Goal: Task Accomplishment & Management: Use online tool/utility

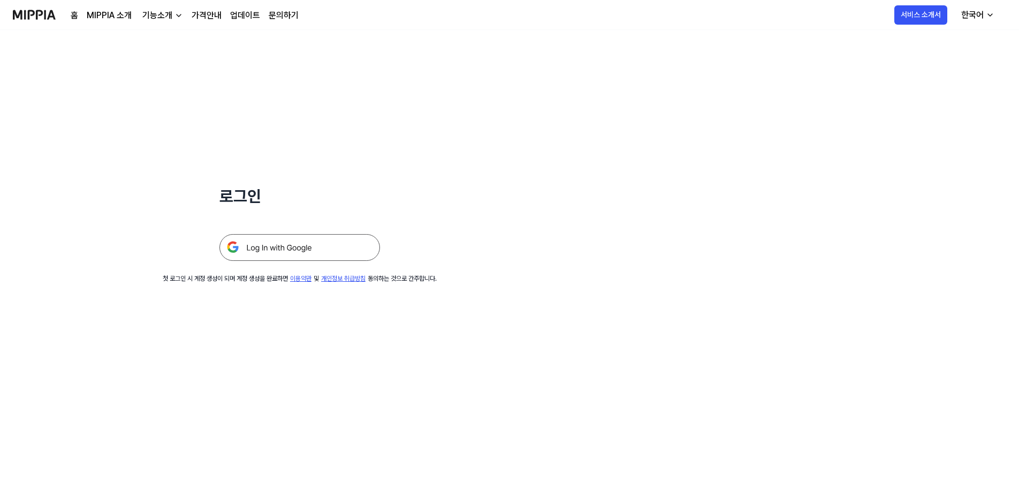
click at [318, 242] on img at bounding box center [299, 247] width 161 height 27
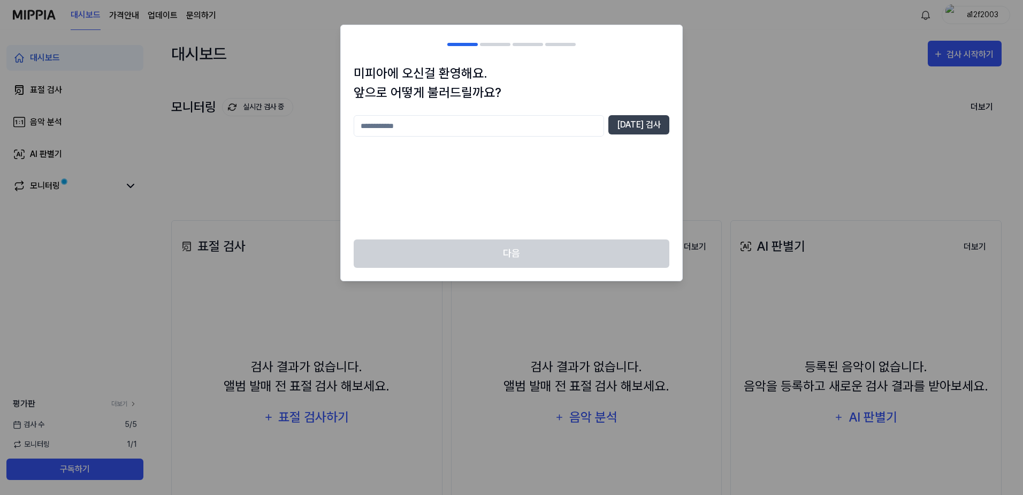
click at [571, 119] on input "text" at bounding box center [479, 125] width 250 height 21
type input "*"
type input "**"
click at [638, 136] on div "** [DATE] 검사" at bounding box center [512, 125] width 316 height 21
click at [641, 123] on button "[DATE] 검사" at bounding box center [639, 124] width 61 height 19
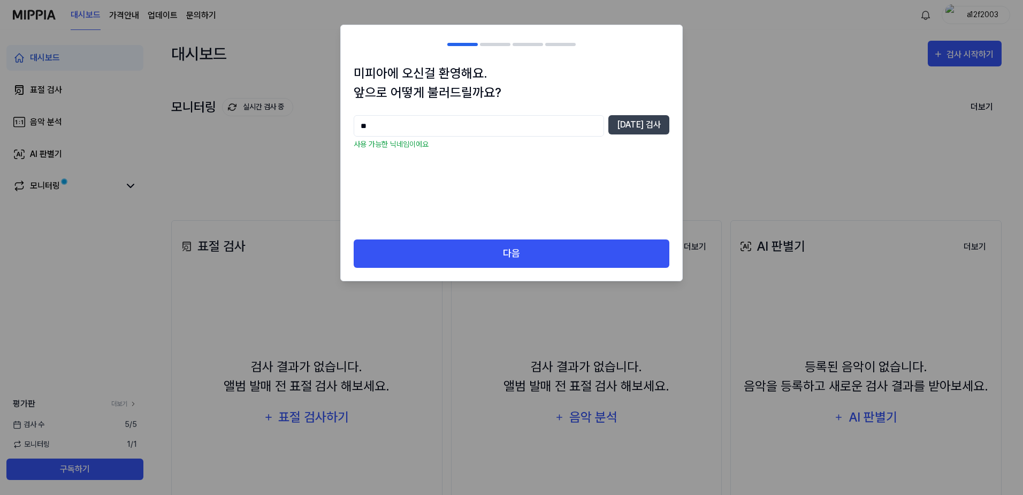
click at [517, 239] on div "미피아에 오신걸 환영해요. 앞으로 어떻게 불러드릴까요? ** [DATE] 검사 사용 가능한 닉네임이에요" at bounding box center [511, 152] width 341 height 176
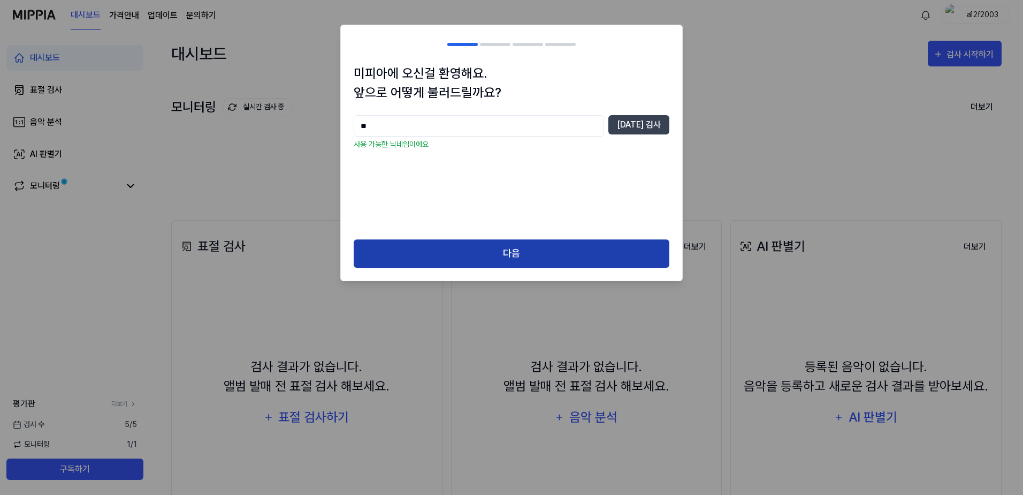
click at [522, 249] on button "다음" at bounding box center [512, 253] width 316 height 28
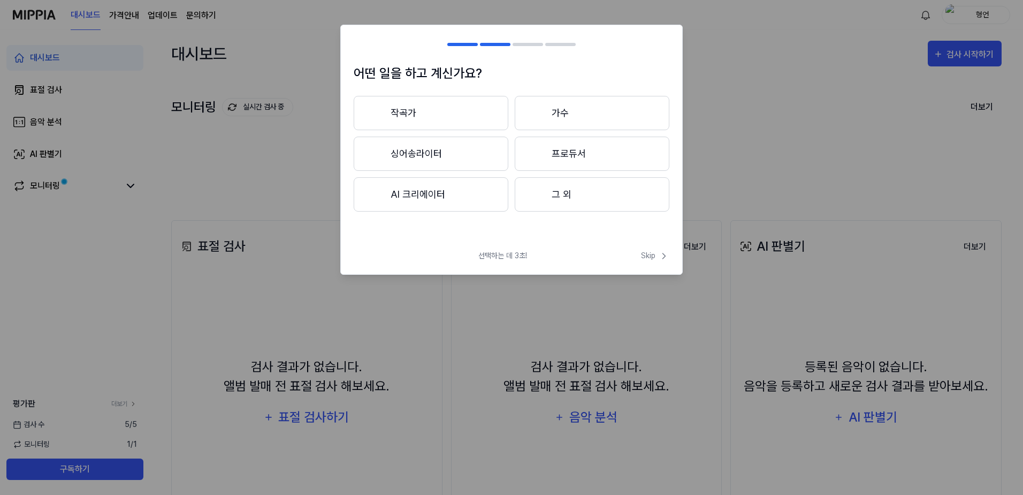
click at [449, 116] on button "작곡가" at bounding box center [431, 113] width 155 height 34
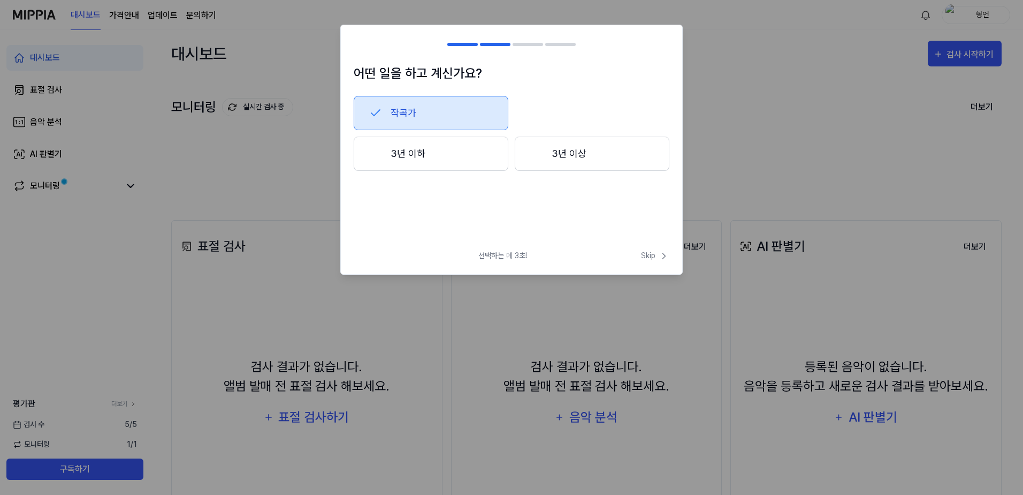
click at [583, 161] on button "3년 이상" at bounding box center [592, 153] width 155 height 34
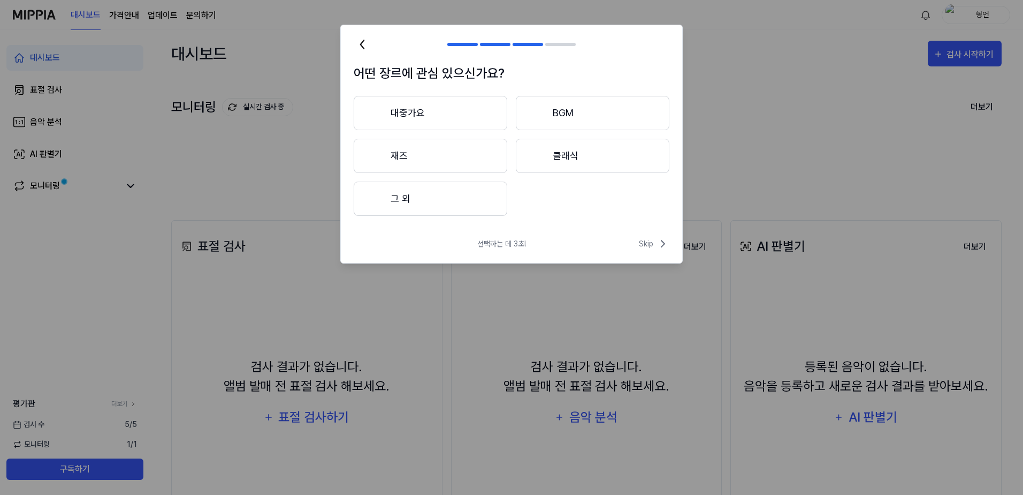
click at [433, 109] on button "대중가요" at bounding box center [431, 113] width 154 height 34
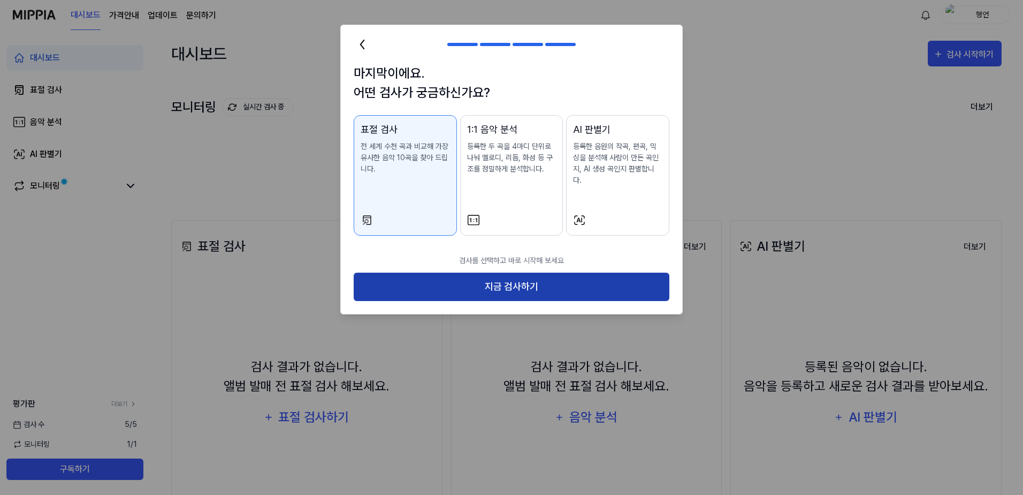
click at [539, 272] on button "지금 검사하기" at bounding box center [512, 286] width 316 height 28
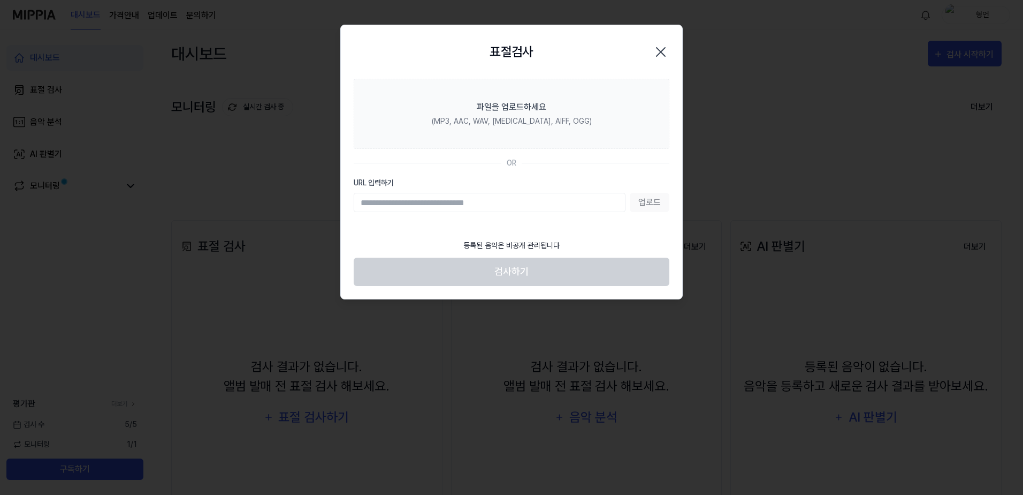
paste input "**********"
type input "**********"
click at [590, 273] on footer "등록된 음악은 비공개 관리됩니다 검사하기" at bounding box center [512, 259] width 316 height 52
click at [659, 199] on button "업로드" at bounding box center [650, 202] width 40 height 19
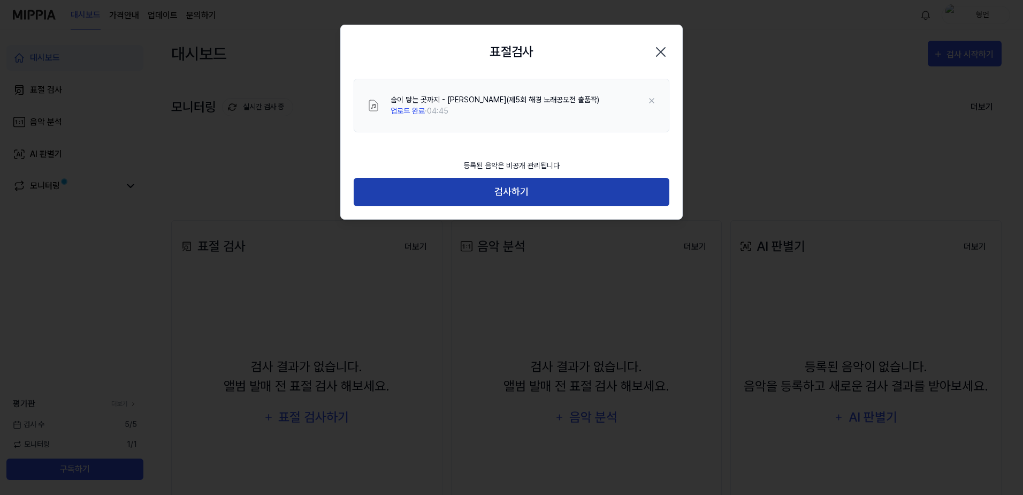
click at [546, 201] on button "검사하기" at bounding box center [512, 192] width 316 height 28
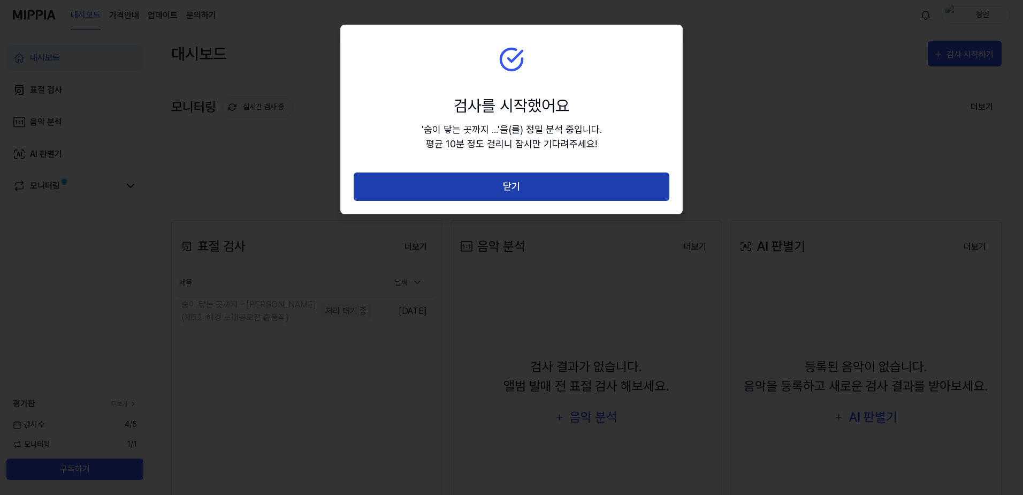
click at [540, 186] on button "닫기" at bounding box center [512, 186] width 316 height 28
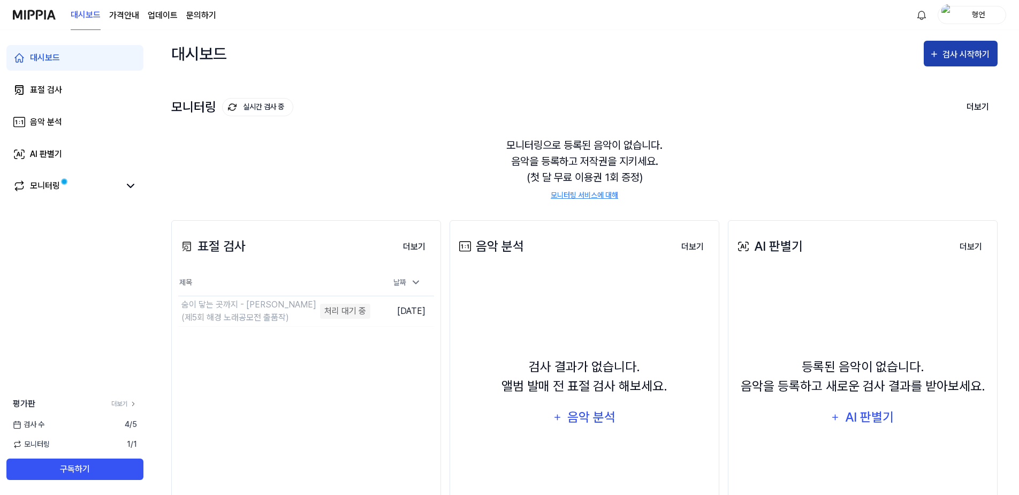
click at [959, 55] on div "검사 시작하기" at bounding box center [968, 55] width 50 height 14
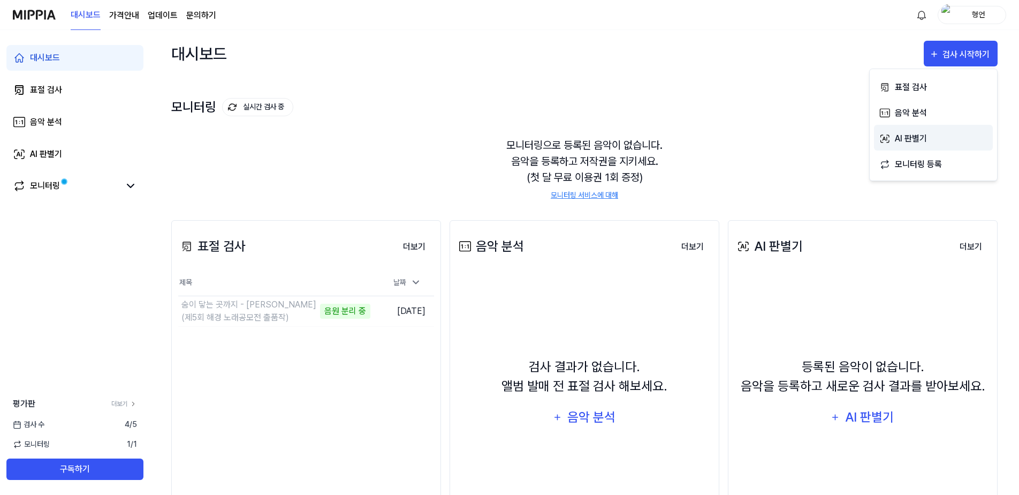
click at [917, 135] on div "AI 판별기" at bounding box center [941, 139] width 93 height 14
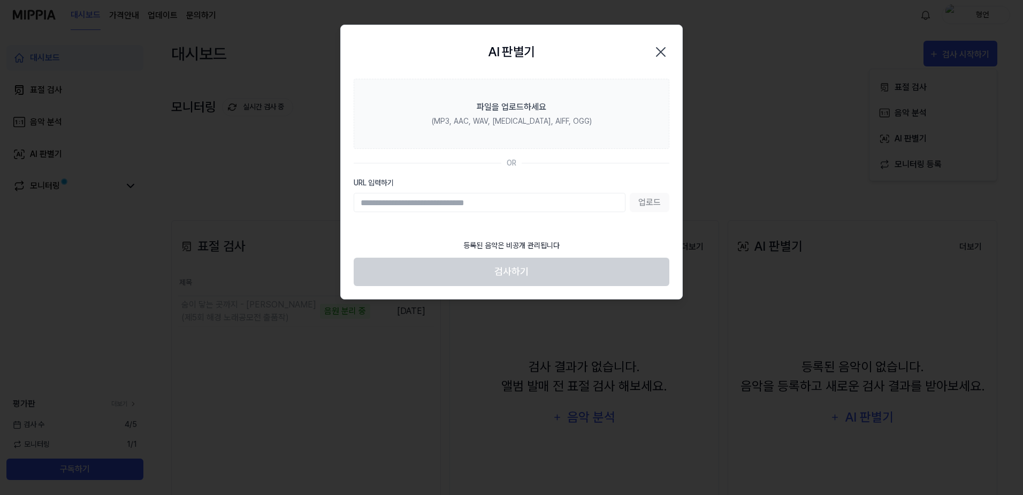
click at [547, 201] on input "URL 입력하기" at bounding box center [490, 202] width 272 height 19
type input "**********"
click at [660, 207] on button "업로드" at bounding box center [650, 202] width 40 height 19
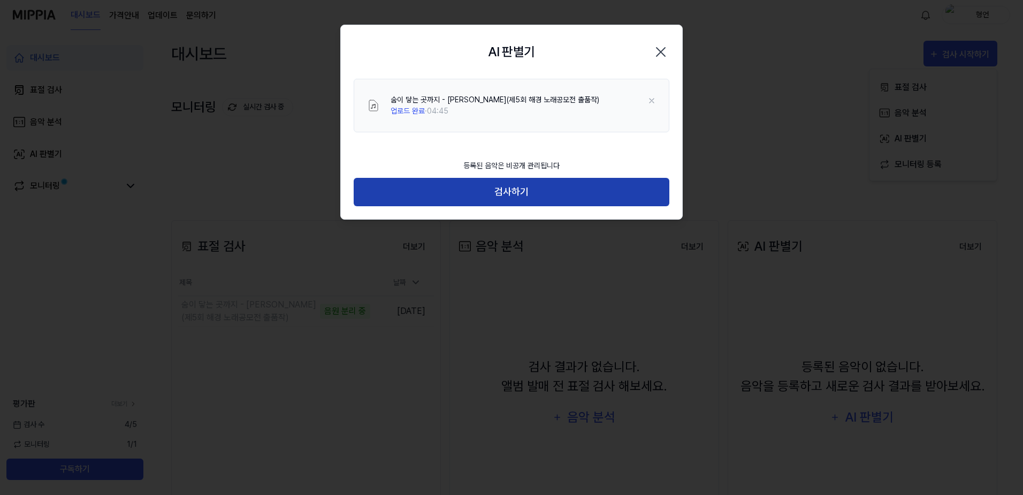
click at [529, 189] on button "검사하기" at bounding box center [512, 192] width 316 height 28
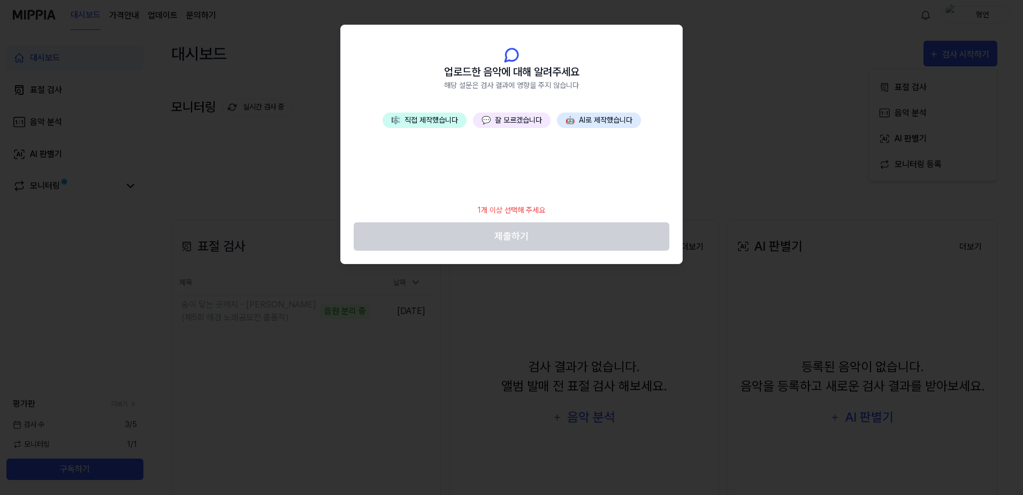
click at [431, 123] on button "🎼 직접 제작했습니다" at bounding box center [425, 120] width 84 height 16
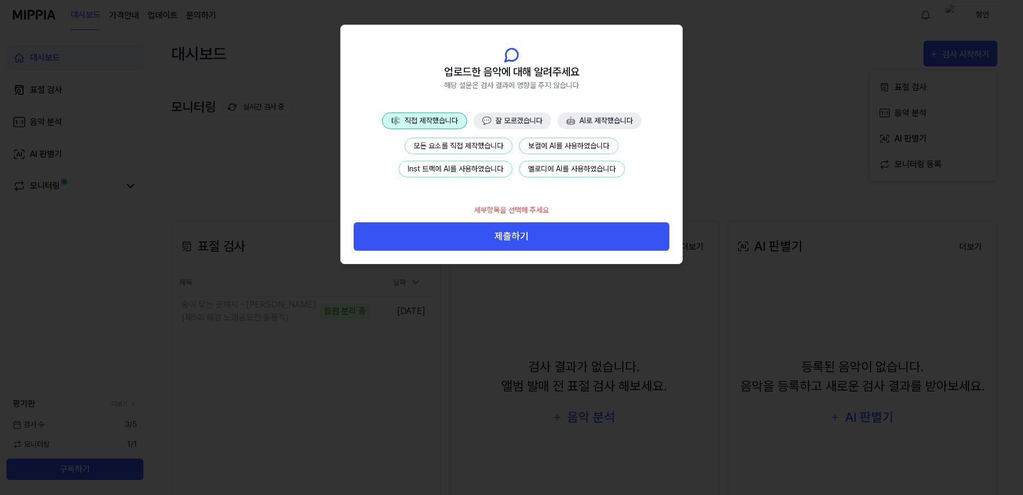
click at [458, 146] on button "모든 요소를 직접 제작했습니다" at bounding box center [459, 146] width 108 height 17
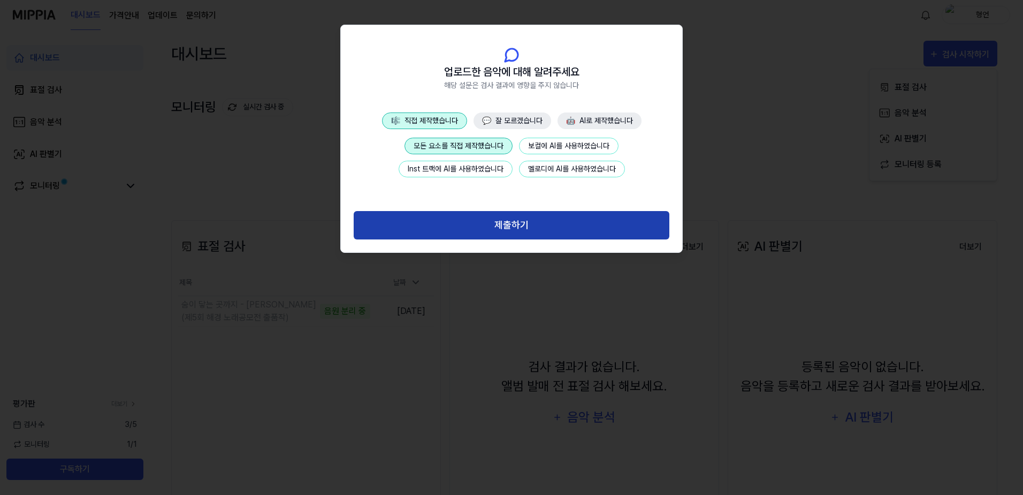
click at [532, 231] on button "제출하기" at bounding box center [512, 225] width 316 height 28
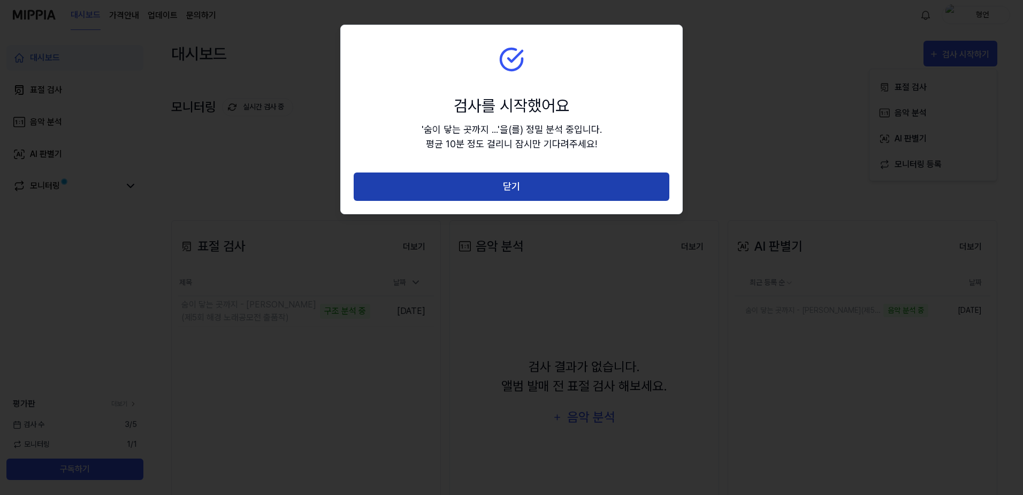
click at [532, 189] on button "닫기" at bounding box center [512, 186] width 316 height 28
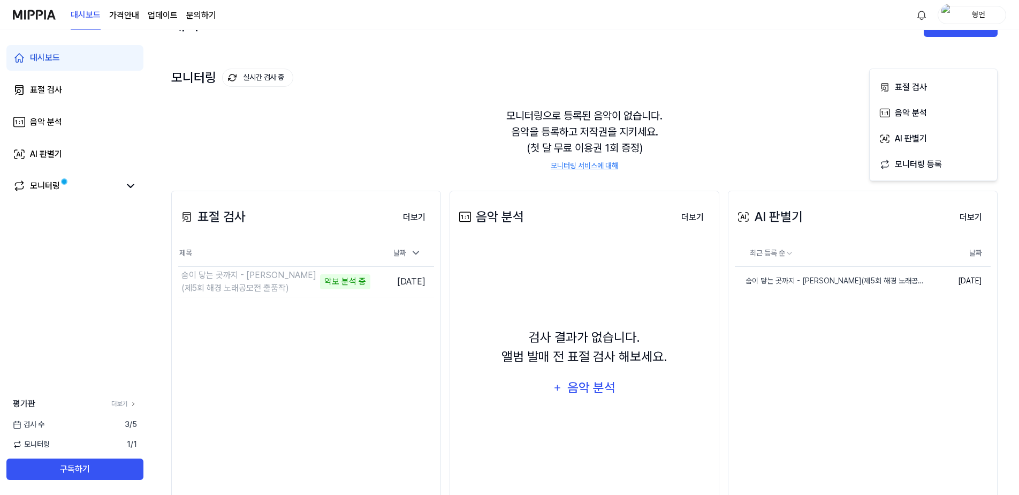
scroll to position [57, 0]
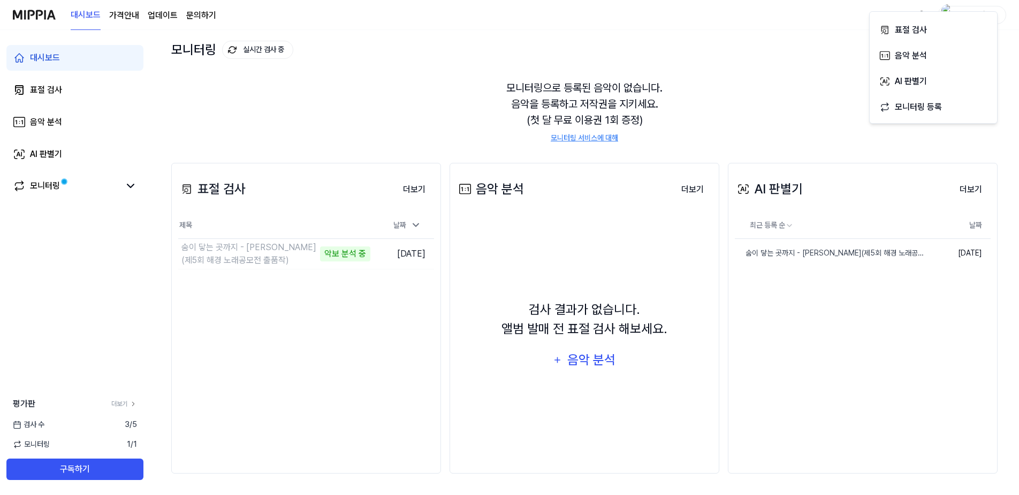
click at [801, 356] on div "AI 판별기 더보기 AI 판별기 최근 등록 순 날짜 숨이 닿는 곳까지 - [PERSON_NAME](제5회 해경 노래공모전 출품작) 삭제 [DA…" at bounding box center [863, 318] width 270 height 310
click at [792, 260] on link "숨이 닿는 곳까지 - [PERSON_NAME](제5회 해경 노래공모전 출품작)" at bounding box center [812, 253] width 155 height 28
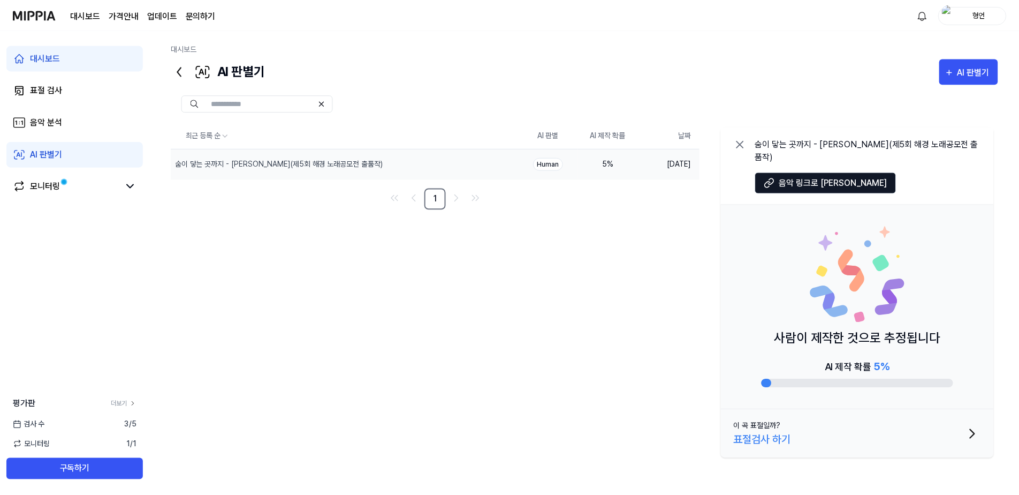
scroll to position [57, 0]
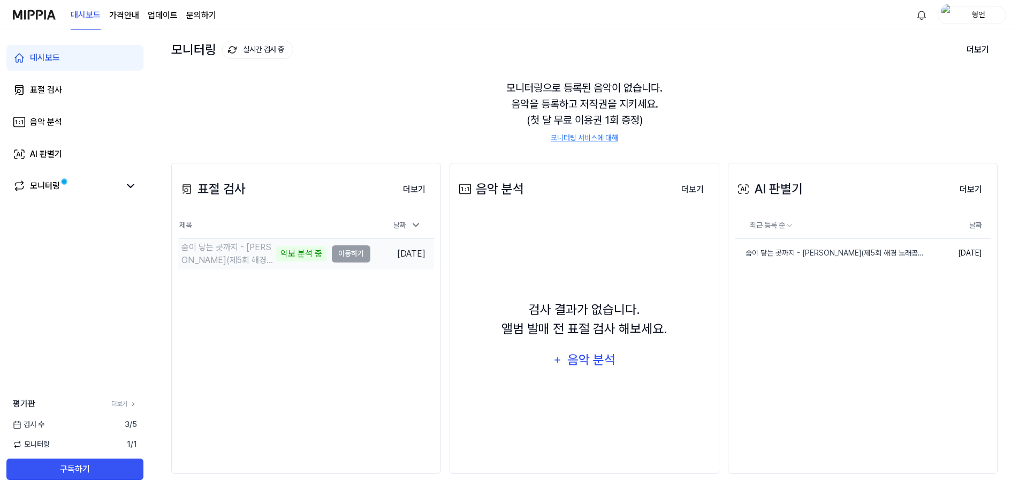
click at [230, 256] on div "숨이 닿는 곳까지 - [PERSON_NAME](제5회 해경 노래공모전 출품작)" at bounding box center [227, 254] width 92 height 26
click at [815, 253] on div "숨이 닿는 곳까지 - [PERSON_NAME](제5회 해경 노래공모전 출품작)" at bounding box center [812, 252] width 155 height 11
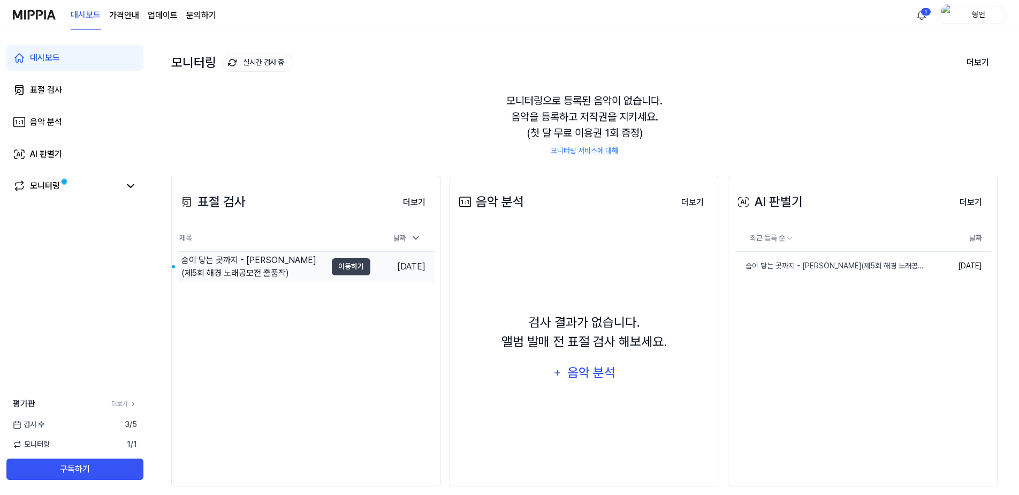
click at [261, 263] on div "숨이 닿는 곳까지 - [PERSON_NAME](제5회 해경 노래공모전 출품작)" at bounding box center [253, 267] width 145 height 26
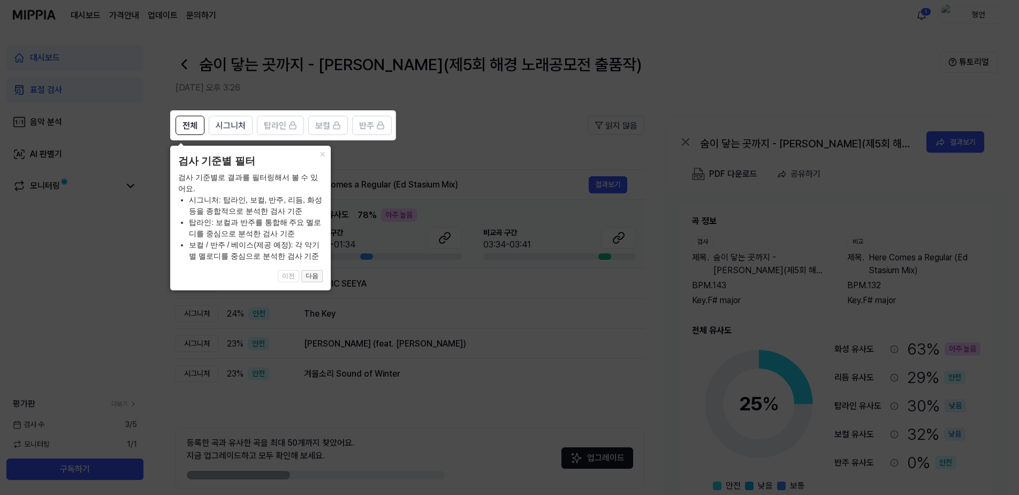
click at [311, 277] on button "다음" at bounding box center [311, 276] width 21 height 13
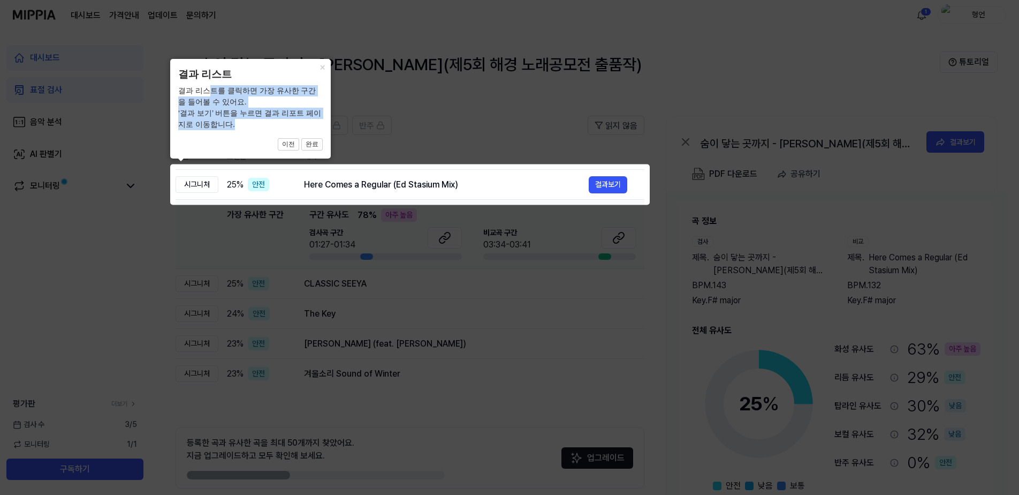
drag, startPoint x: 207, startPoint y: 88, endPoint x: 269, endPoint y: 127, distance: 72.6
click at [269, 127] on div "결과 리스트를 클릭하면 가장 유사한 구간을 들어볼 수 있어요. ‘결과 보기’ 버튼을 누르면 결과 리포트 페이지로 이동합니다." at bounding box center [250, 107] width 145 height 45
click at [309, 143] on button "완료" at bounding box center [311, 144] width 21 height 13
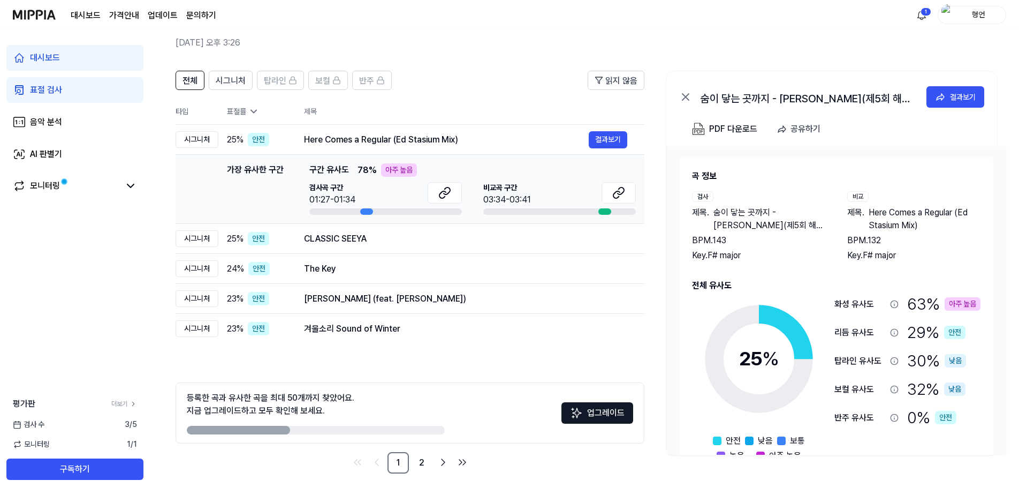
drag, startPoint x: 234, startPoint y: 392, endPoint x: 324, endPoint y: 413, distance: 92.8
click at [321, 412] on div "등록한 곡과 유사한 곡을 최대 50개까지 찾았어요. 지금 업그레이드하고 모두 확인해 보세요." at bounding box center [271, 404] width 168 height 26
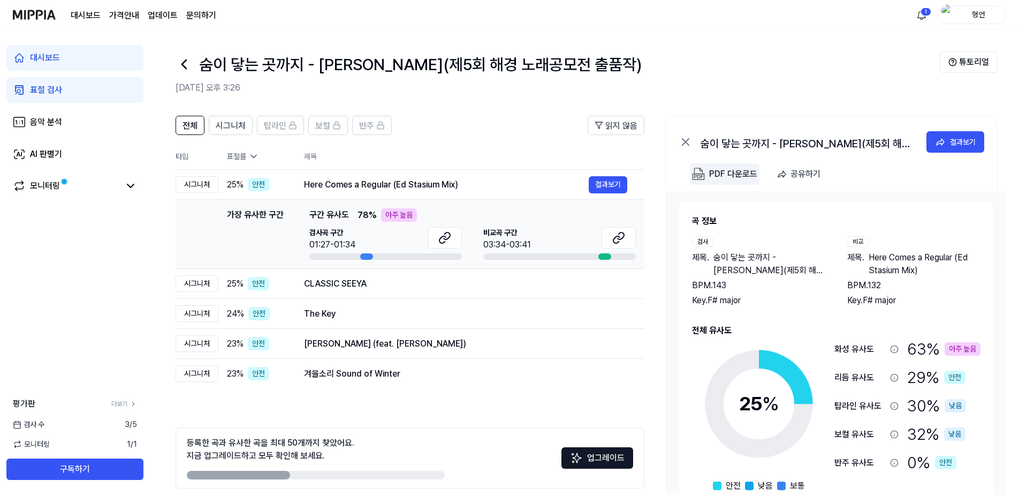
click at [708, 177] on button "PDF 다운로드" at bounding box center [725, 173] width 70 height 21
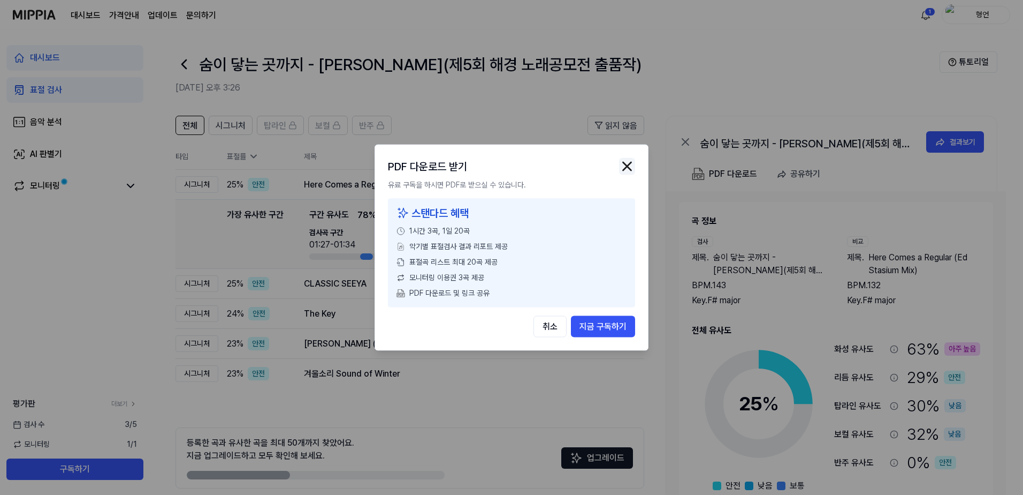
click at [626, 167] on img "button" at bounding box center [627, 166] width 16 height 16
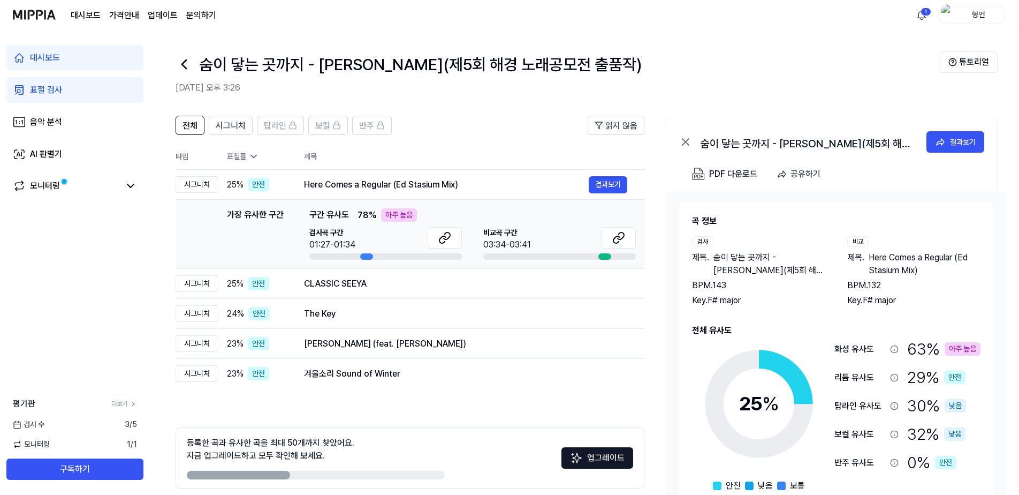
scroll to position [45, 0]
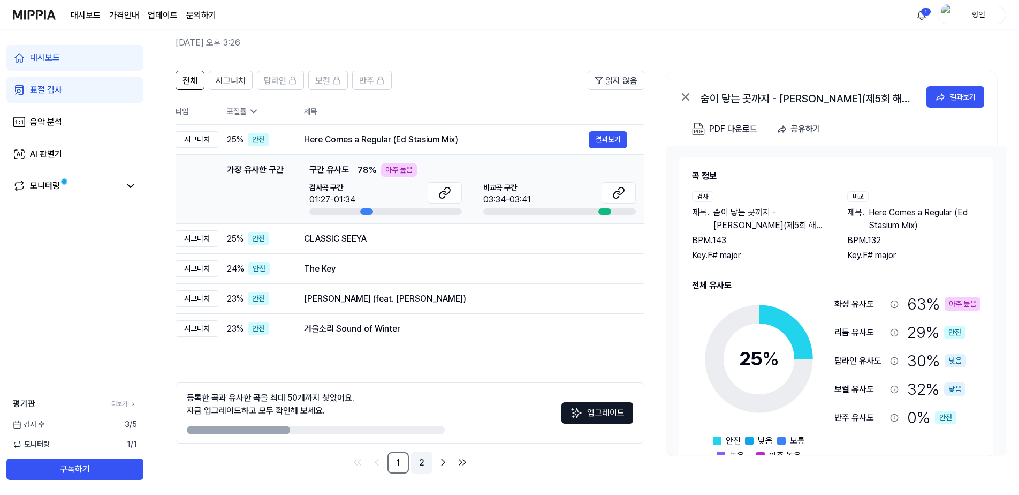
click at [419, 462] on link "2" at bounding box center [421, 462] width 21 height 21
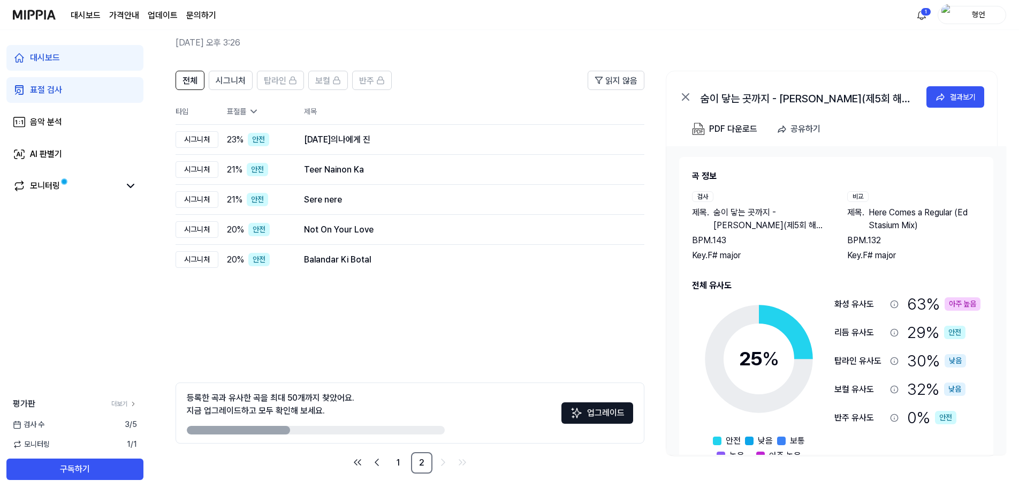
click at [387, 462] on ul "1 2" at bounding box center [410, 462] width 122 height 21
click at [414, 462] on link "2" at bounding box center [421, 462] width 21 height 21
click at [408, 463] on link "1" at bounding box center [397, 462] width 21 height 21
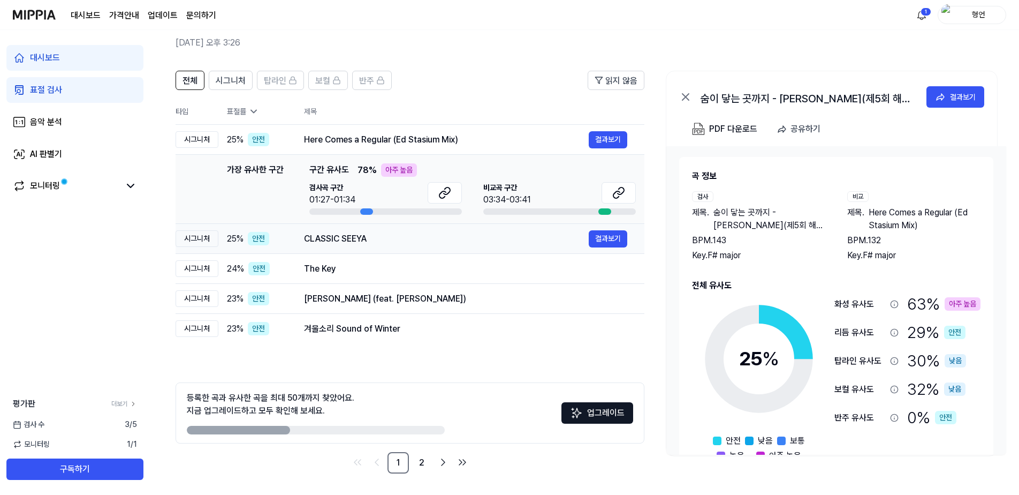
click at [428, 252] on td "CLASSIC SEEYA 결과보기" at bounding box center [466, 239] width 358 height 30
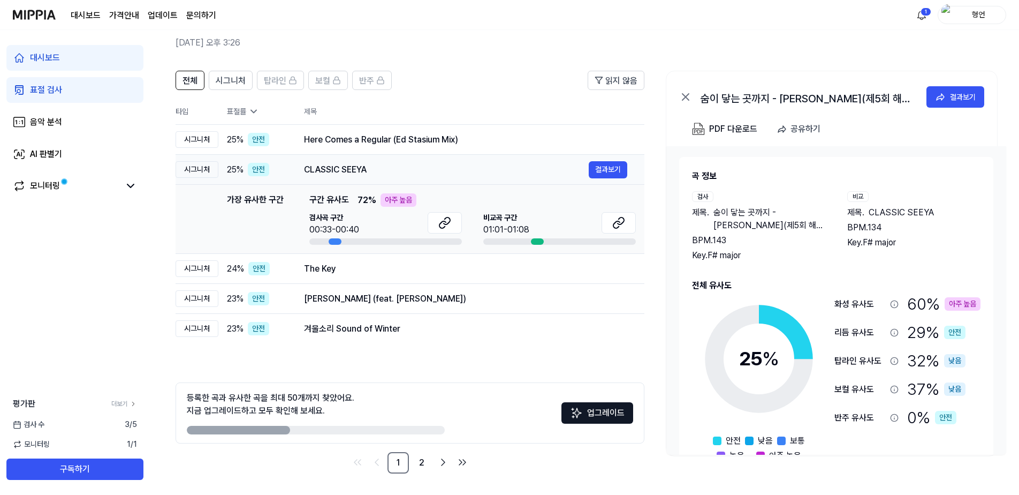
click at [416, 165] on div "CLASSIC SEEYA" at bounding box center [446, 169] width 285 height 13
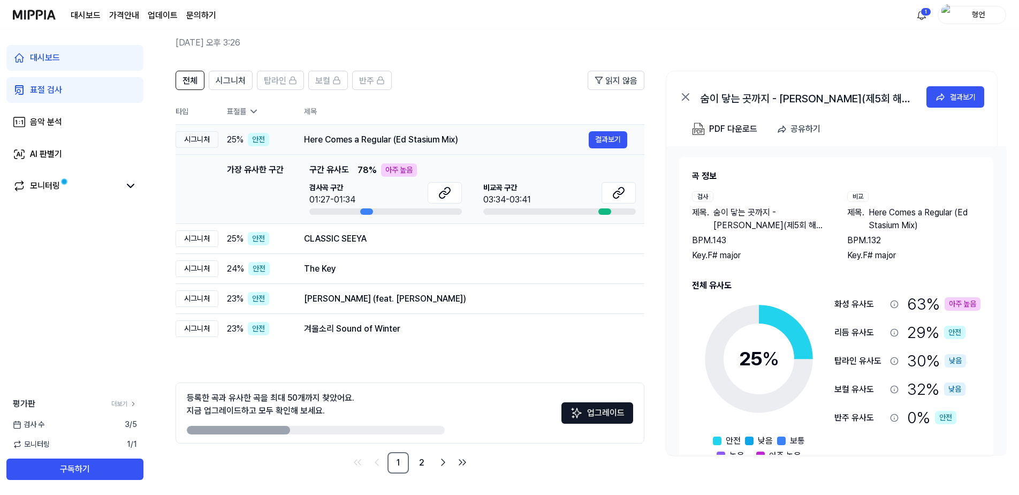
click at [444, 142] on div "Here Comes a Regular (Ed Stasium Mix)" at bounding box center [446, 139] width 285 height 13
click at [257, 139] on div "안전" at bounding box center [258, 139] width 21 height 13
click at [253, 106] on div "표절률" at bounding box center [257, 111] width 60 height 11
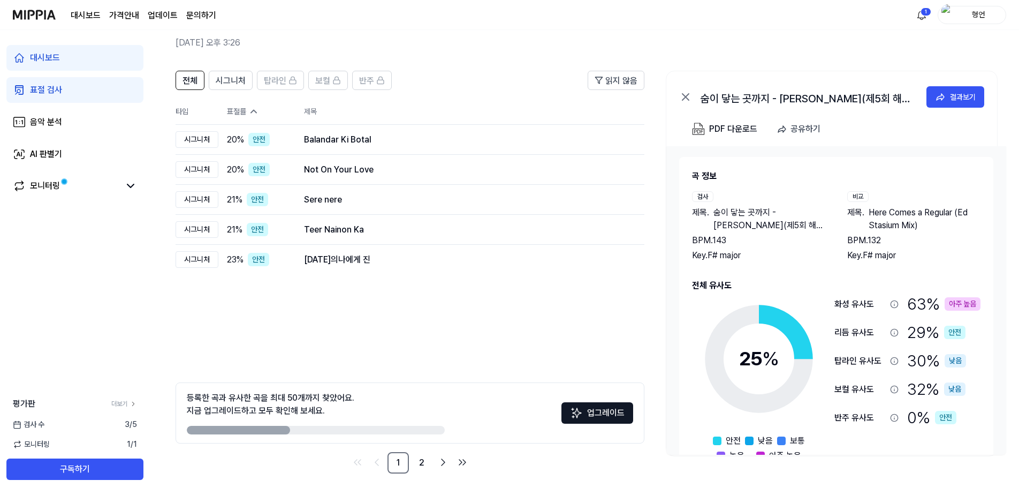
click at [253, 106] on div "표절률" at bounding box center [257, 111] width 60 height 11
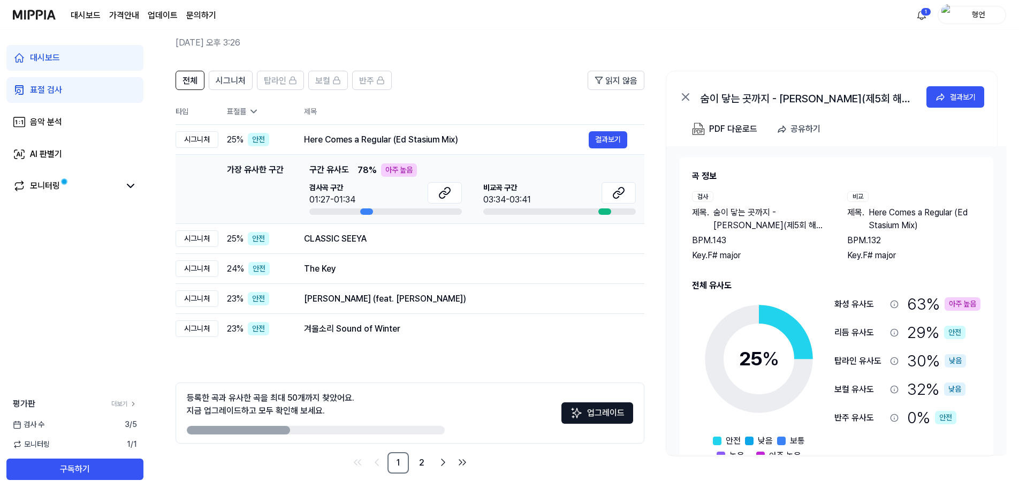
click at [958, 295] on div "63 % 아주 높음" at bounding box center [943, 304] width 73 height 24
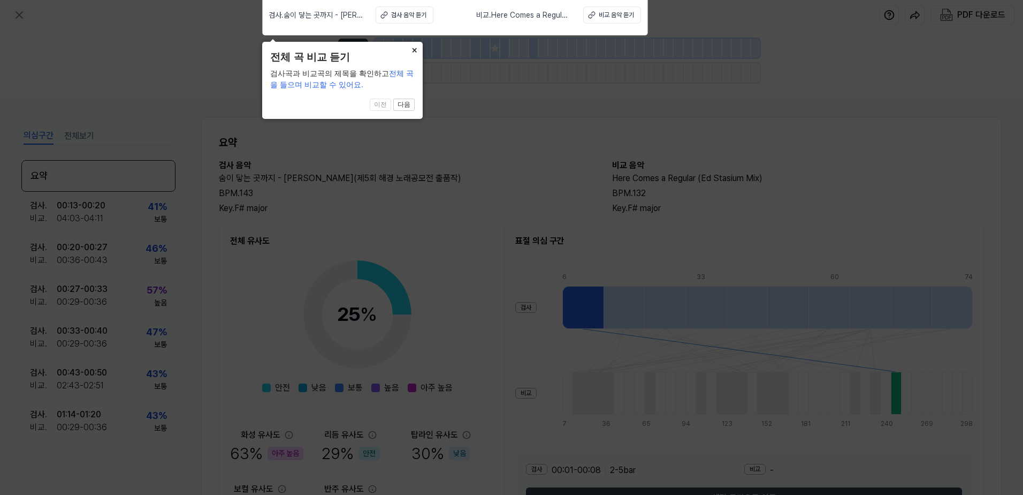
click at [411, 53] on button "×" at bounding box center [414, 49] width 17 height 15
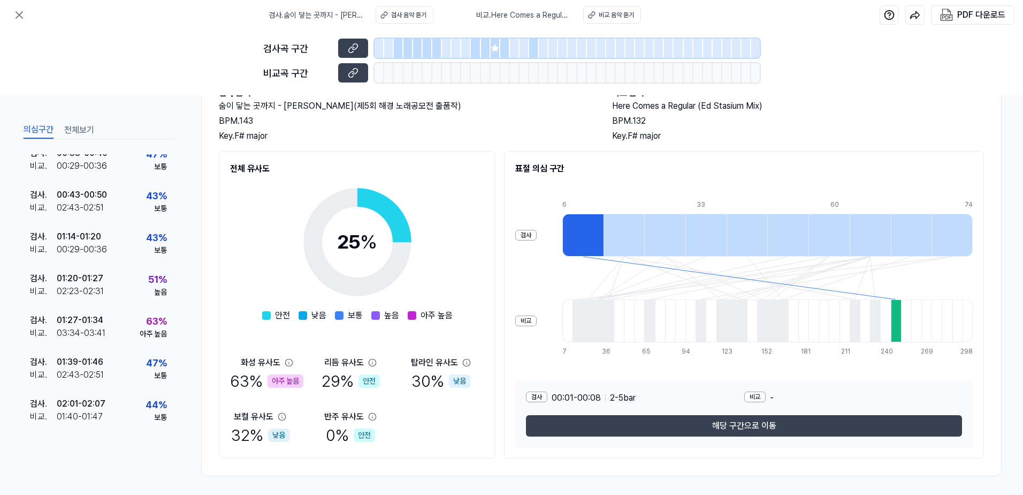
scroll to position [75, 0]
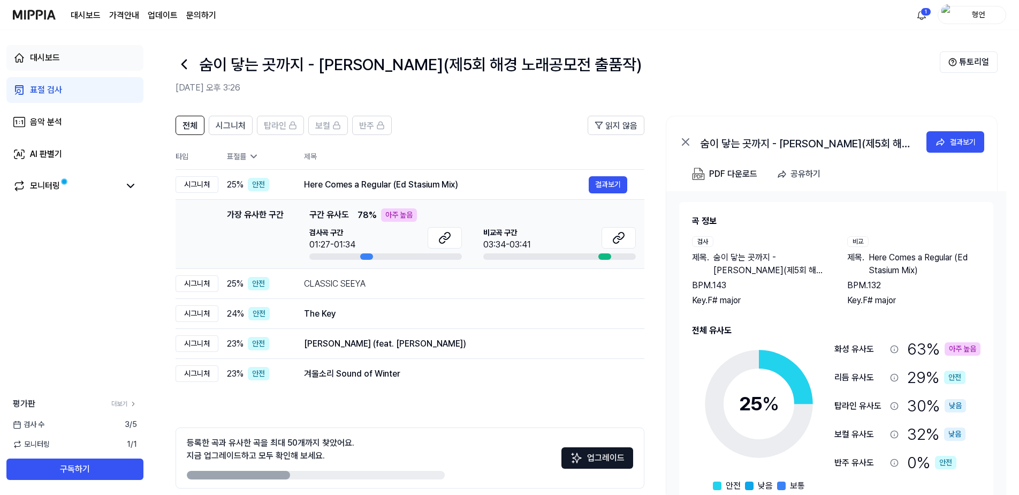
click at [78, 63] on link "대시보드" at bounding box center [74, 58] width 137 height 26
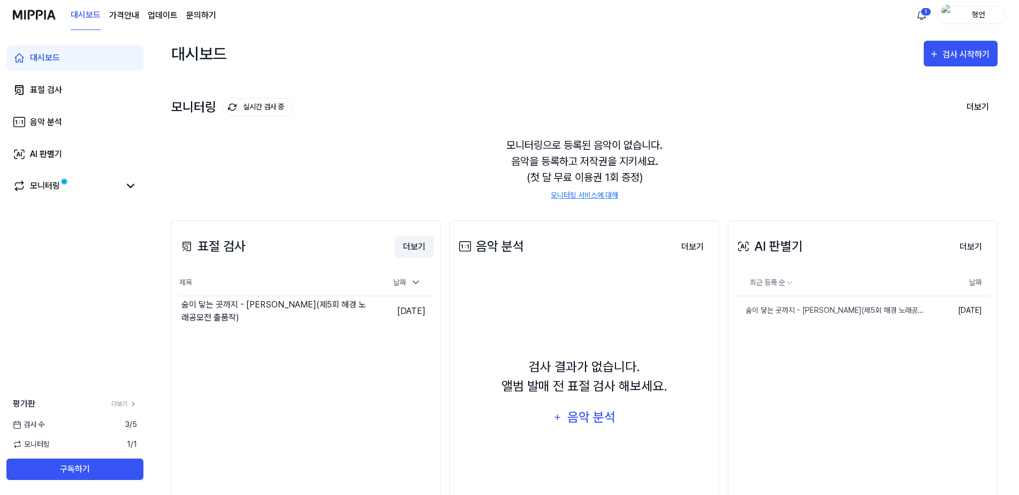
click at [420, 247] on button "더보기" at bounding box center [414, 246] width 40 height 21
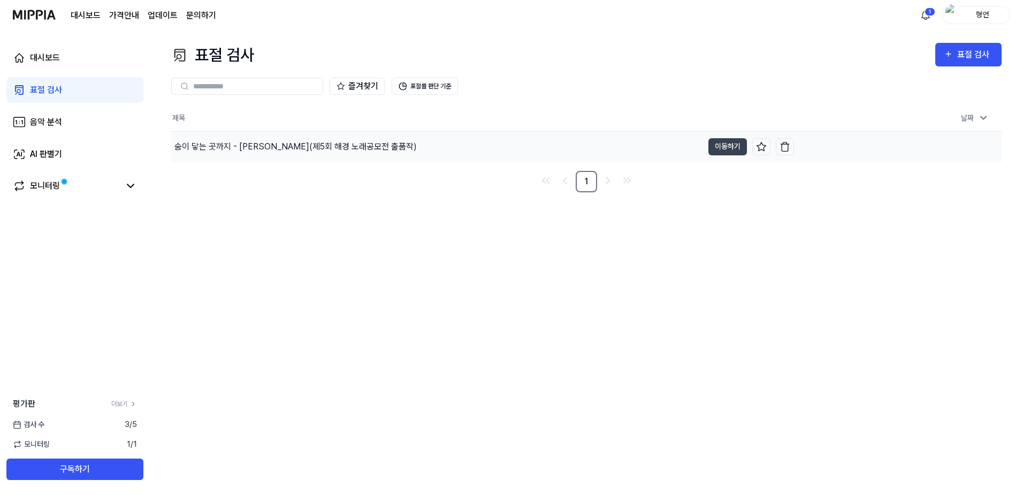
click at [235, 147] on div "숨이 닿는 곳까지 - [PERSON_NAME](제5회 해경 노래공모전 출품작)" at bounding box center [295, 146] width 242 height 13
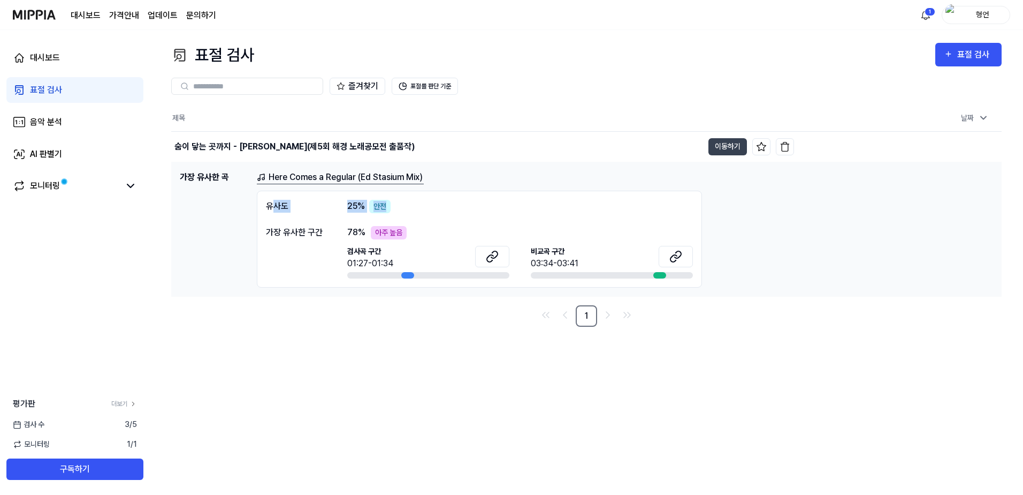
drag, startPoint x: 275, startPoint y: 206, endPoint x: 399, endPoint y: 219, distance: 124.9
click at [399, 219] on div "유사도 25 % 안전 가장 유사한 구간 78 % 아주 높음 검사곡 구간 01:27-01:34 [GEOGRAPHIC_DATA] 구간 03:34-…" at bounding box center [479, 239] width 445 height 97
drag, startPoint x: 399, startPoint y: 219, endPoint x: 315, endPoint y: 219, distance: 83.5
click at [315, 219] on div "유사도 25 % 안전 가장 유사한 구간 78 % 아주 높음 검사곡 구간 01:27-01:34 [GEOGRAPHIC_DATA] 구간 03:34-…" at bounding box center [479, 239] width 445 height 97
drag, startPoint x: 292, startPoint y: 236, endPoint x: 440, endPoint y: 242, distance: 148.9
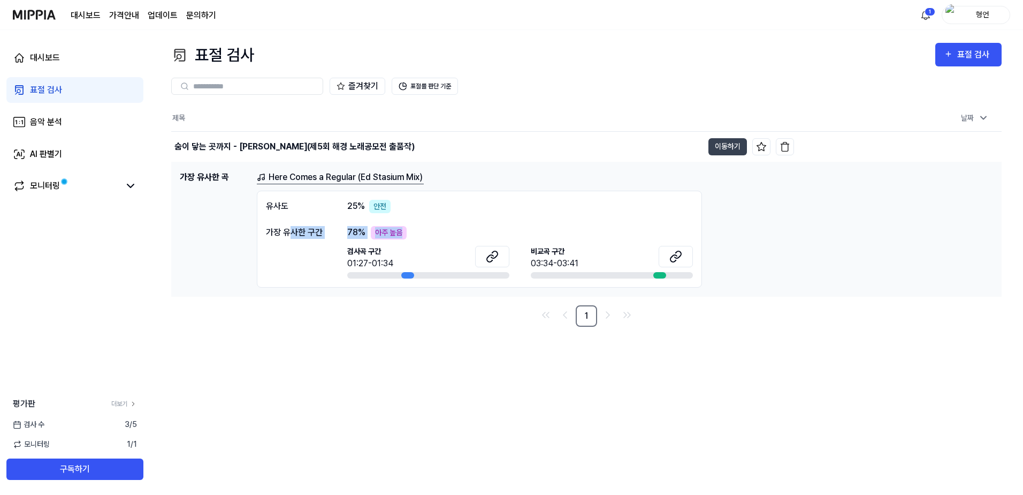
click at [440, 242] on div "가장 유사한 구간 78 % 아주 높음 검사곡 구간 01:27-01:34 [GEOGRAPHIC_DATA] 구간 03:34-03:41" at bounding box center [479, 252] width 427 height 52
drag, startPoint x: 440, startPoint y: 242, endPoint x: 321, endPoint y: 222, distance: 121.6
click at [322, 224] on div "유사도 25 % 안전 가장 유사한 구간 78 % 아주 높음 검사곡 구간 01:27-01:34 [GEOGRAPHIC_DATA] 구간 03:34-…" at bounding box center [479, 239] width 445 height 97
drag, startPoint x: 295, startPoint y: 199, endPoint x: 389, endPoint y: 209, distance: 94.2
click at [389, 209] on div "[DEMOGRAPHIC_DATA]도 25 % 안전" at bounding box center [479, 206] width 427 height 13
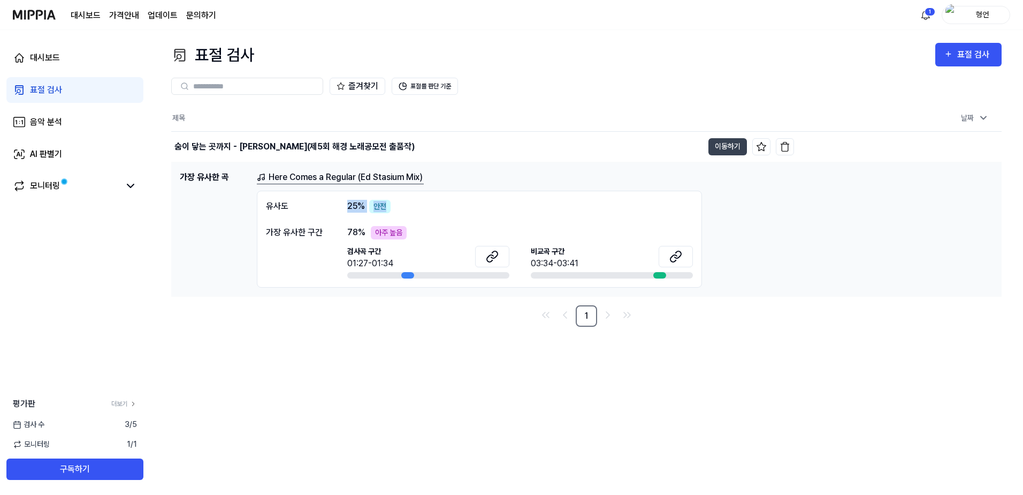
drag, startPoint x: 389, startPoint y: 209, endPoint x: 335, endPoint y: 210, distance: 54.1
click at [335, 210] on div "[DEMOGRAPHIC_DATA]도 25 % 안전" at bounding box center [479, 206] width 427 height 13
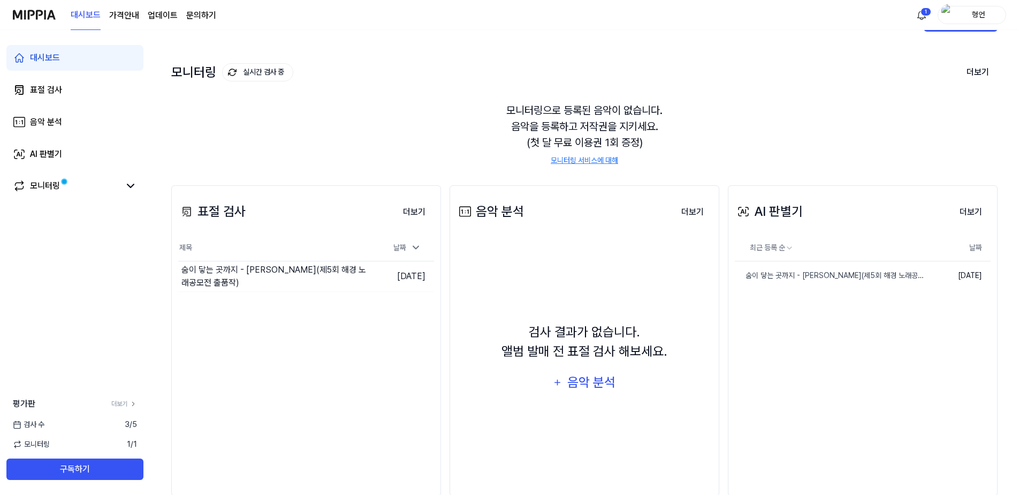
scroll to position [54, 0]
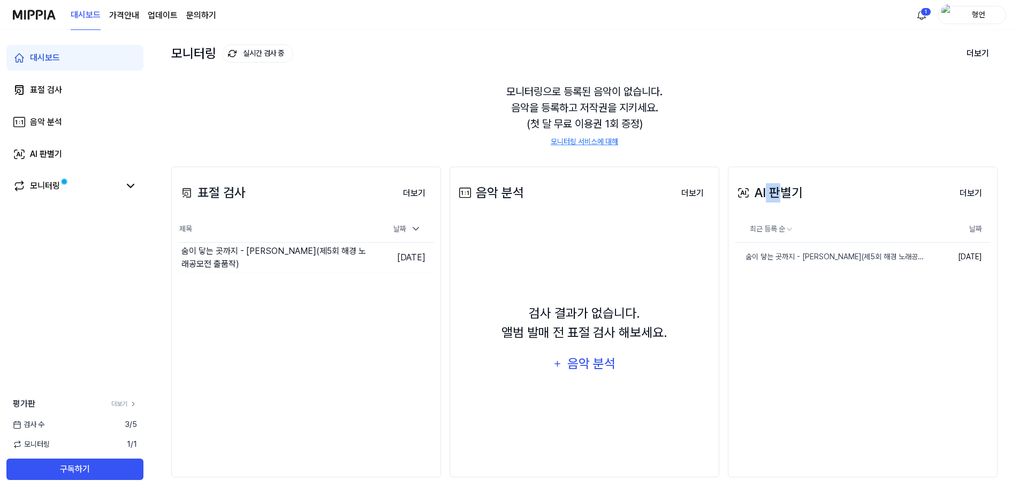
drag, startPoint x: 766, startPoint y: 192, endPoint x: 795, endPoint y: 199, distance: 29.1
click at [794, 198] on div "AI 판별기" at bounding box center [769, 192] width 68 height 19
drag, startPoint x: 795, startPoint y: 199, endPoint x: 776, endPoint y: 252, distance: 56.9
click at [776, 252] on div "숨이 닿는 곳까지 - [PERSON_NAME](제5회 해경 노래공모전 출품작)" at bounding box center [812, 256] width 155 height 11
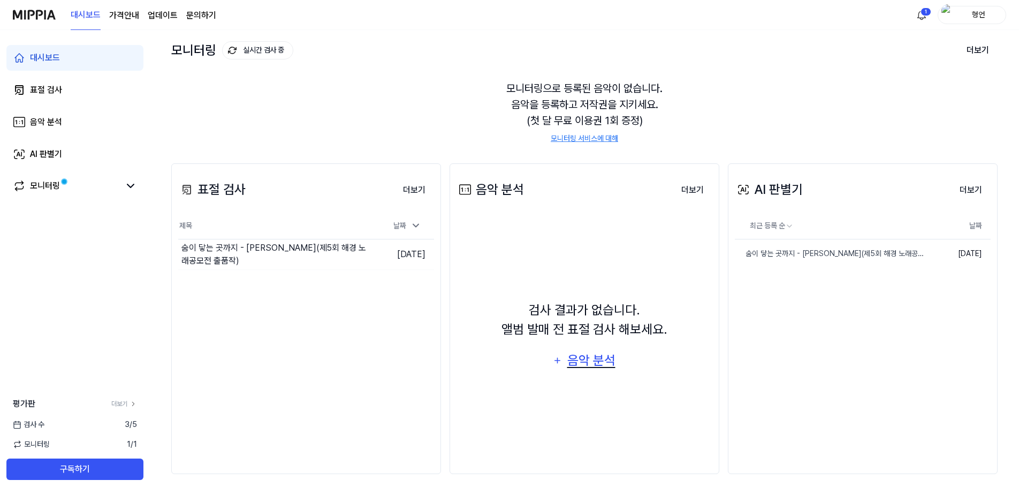
scroll to position [57, 0]
click at [586, 362] on div "음악 분석" at bounding box center [591, 359] width 51 height 20
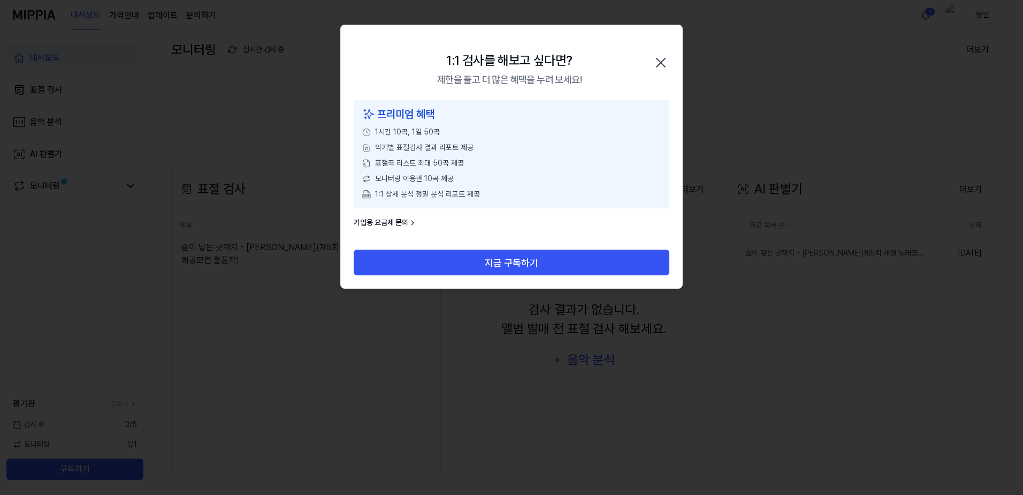
click at [659, 64] on icon "button" at bounding box center [661, 62] width 9 height 9
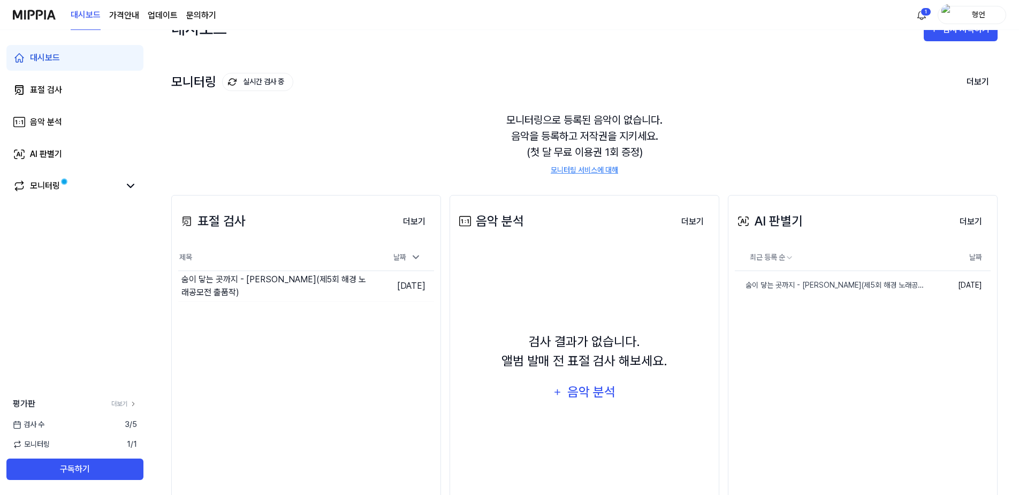
scroll to position [0, 0]
